Goal: Information Seeking & Learning: Learn about a topic

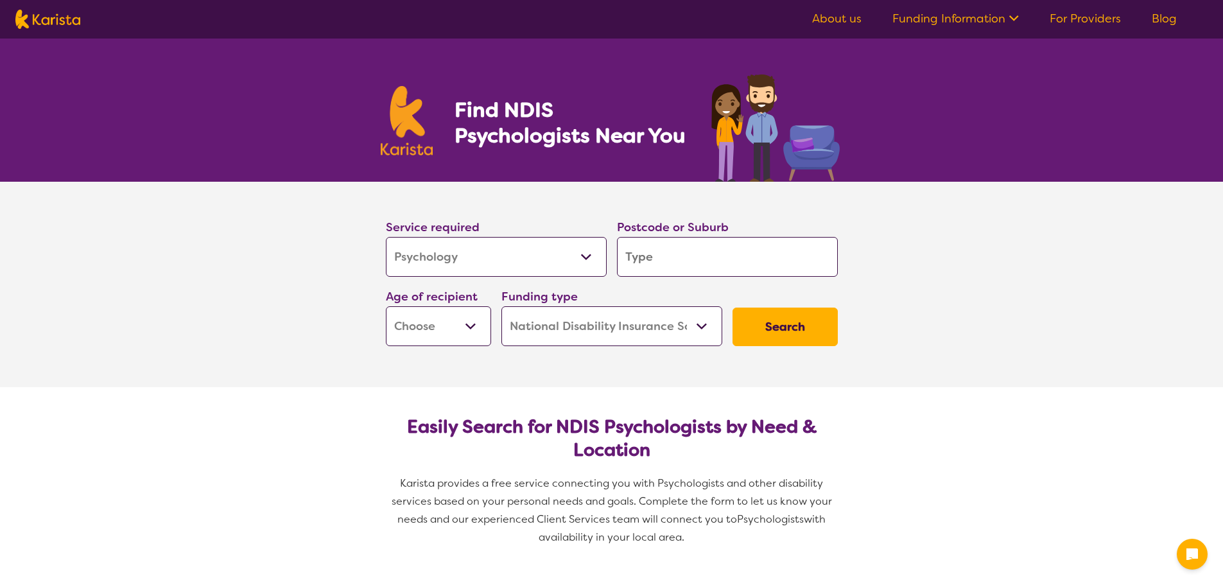
select select "Psychology"
select select "NDIS"
select select "Psychology"
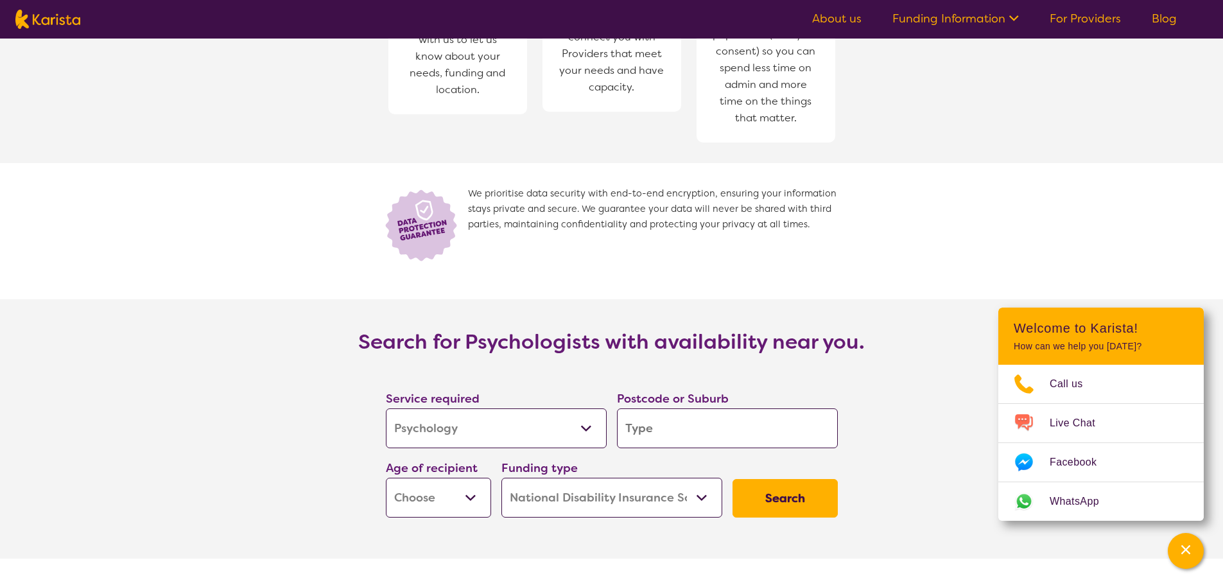
scroll to position [1862, 0]
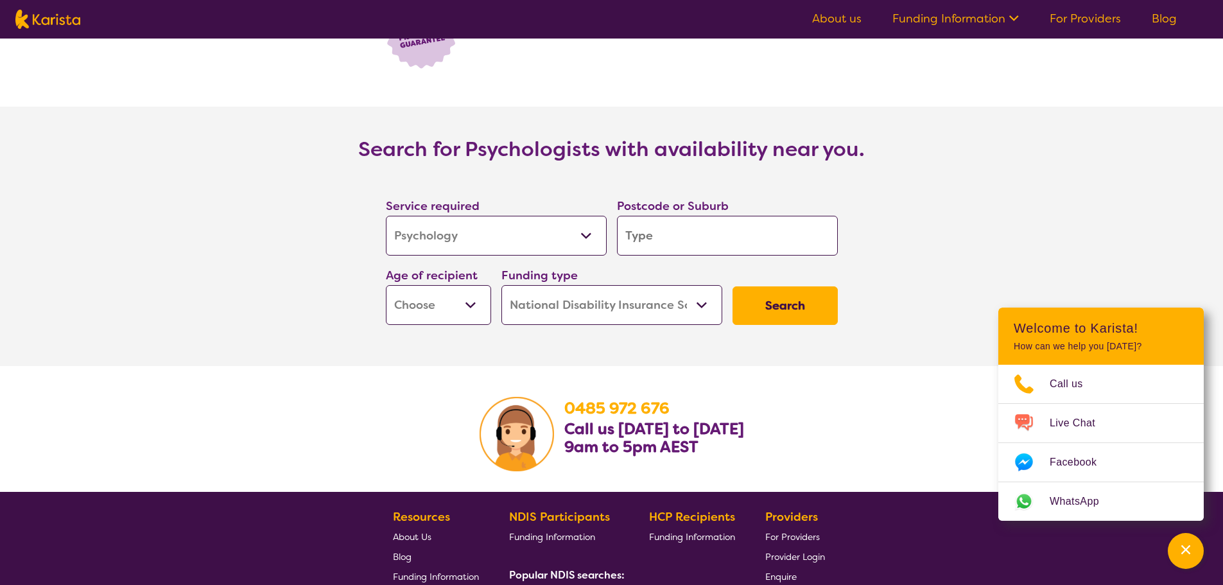
click at [708, 320] on select "Home Care Package (HCP) National Disability Insurance Scheme (NDIS) I don't know" at bounding box center [611, 305] width 221 height 40
click at [890, 245] on section "Search for Psychologists with availability near you. Service required Allied He…" at bounding box center [611, 236] width 1223 height 259
click at [703, 308] on select "Home Care Package (HCP) National Disability Insurance Scheme (NDIS) I don't know" at bounding box center [611, 305] width 221 height 40
select select "i-don-t-know"
click at [501, 285] on select "Home Care Package (HCP) National Disability Insurance Scheme (NDIS) I don't know" at bounding box center [611, 305] width 221 height 40
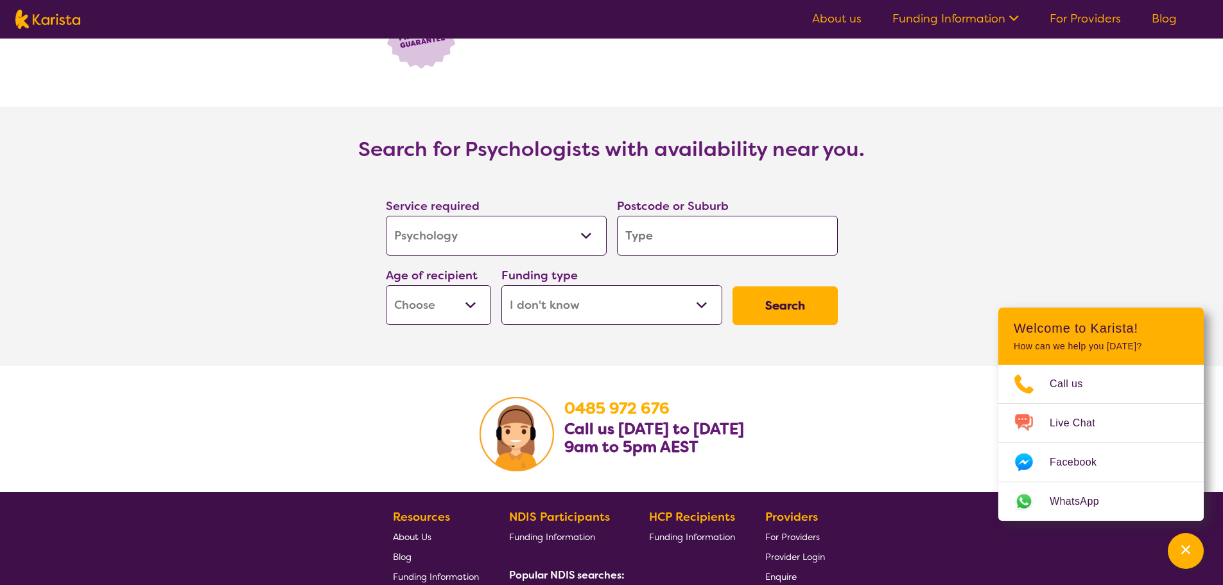
select select "i-don-t-know"
click at [471, 309] on select "Early Childhood - 0 to 9 Child - 10 to 11 Adolescent - 12 to 17 Adult - 18 to 6…" at bounding box center [438, 305] width 105 height 40
select select "AD"
click at [386, 285] on select "Early Childhood - 0 to 9 Child - 10 to 11 Adolescent - 12 to 17 Adult - 18 to 6…" at bounding box center [438, 305] width 105 height 40
select select "AD"
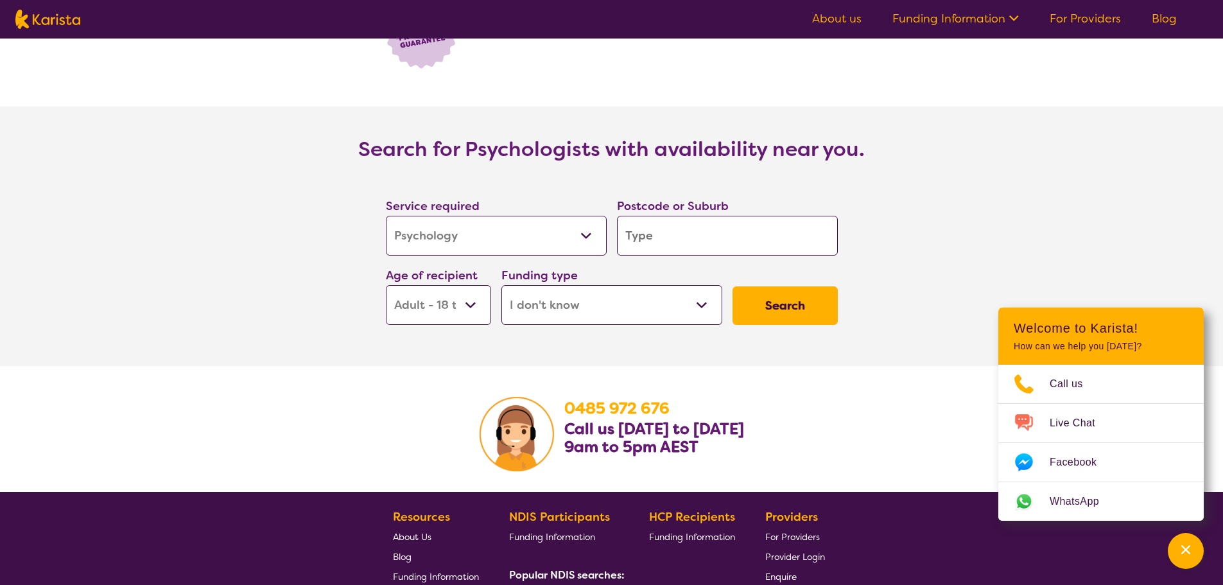
click at [672, 245] on input "search" at bounding box center [727, 236] width 221 height 40
paste input "2135"
type input "2135"
click at [765, 297] on button "Search" at bounding box center [785, 305] width 105 height 39
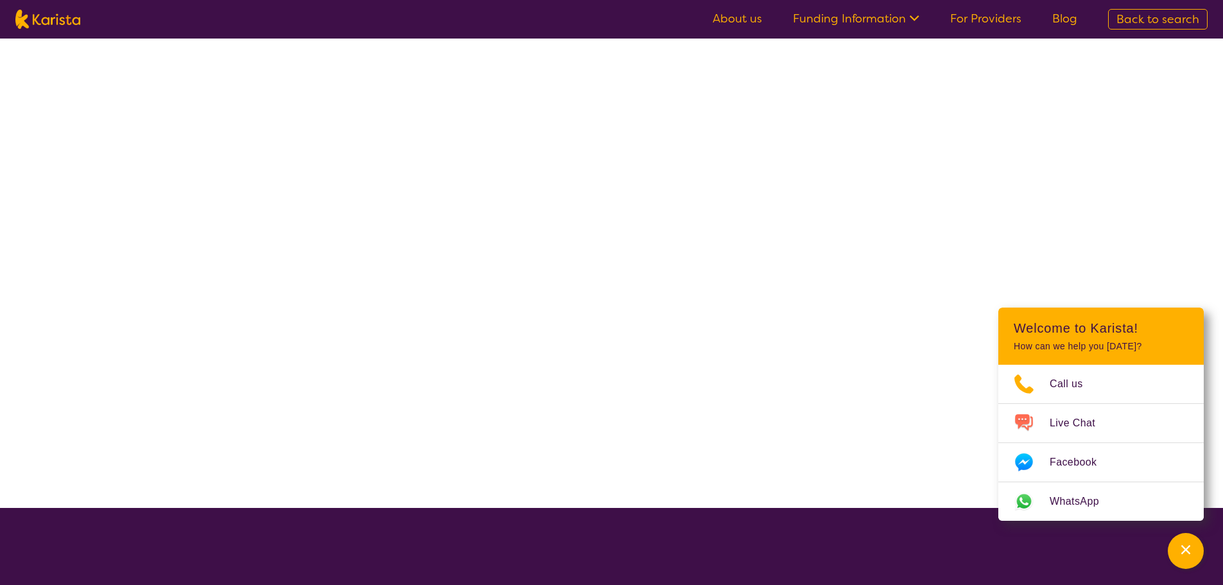
select select "Psychology"
select select "AD"
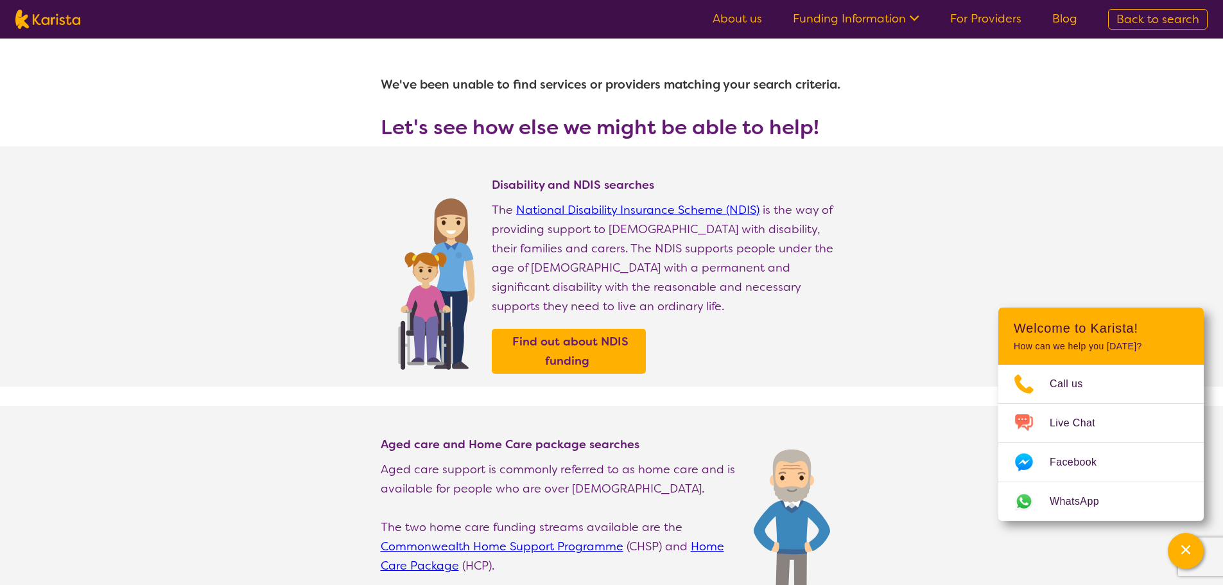
select select "Psychology"
select select "AD"
select select "NDIS"
select select "Psychology"
select select "AD"
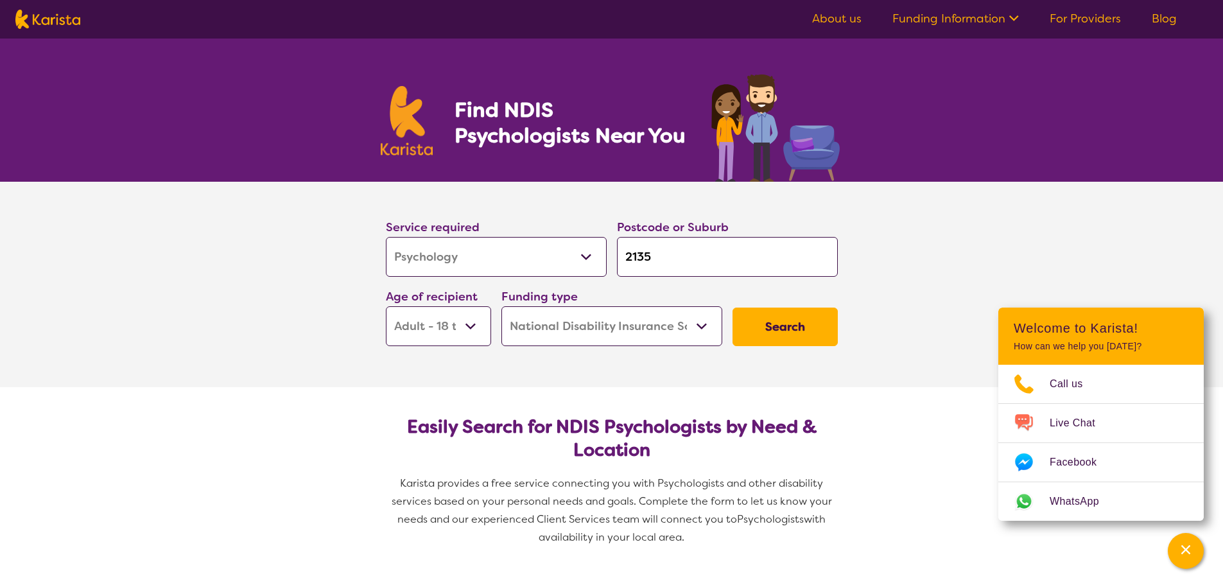
scroll to position [1862, 0]
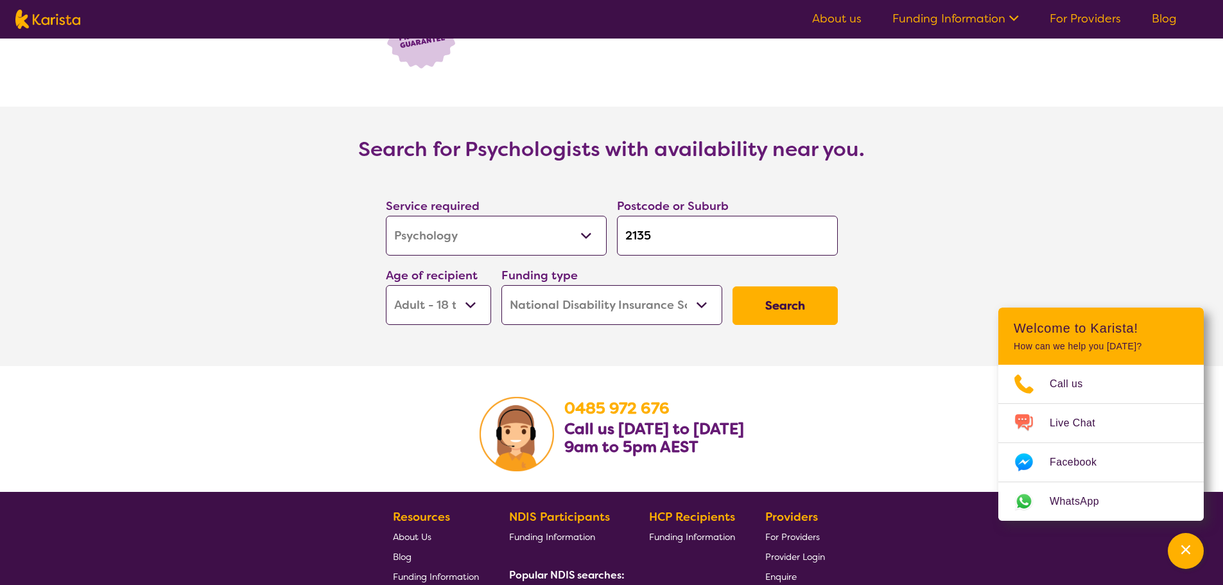
click at [651, 299] on select "Home Care Package (HCP) National Disability Insurance Scheme (NDIS) I don't know" at bounding box center [611, 305] width 221 height 40
select select "i-don-t-know"
click at [501, 285] on select "Home Care Package (HCP) National Disability Insurance Scheme (NDIS) I don't know" at bounding box center [611, 305] width 221 height 40
select select "i-don-t-know"
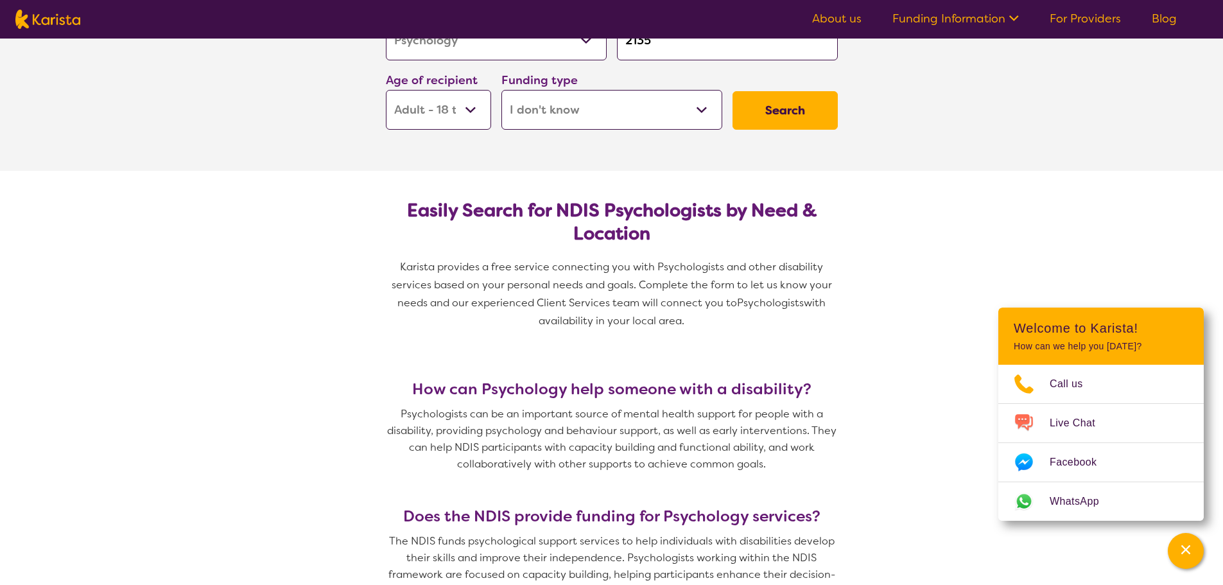
scroll to position [0, 0]
